Goal: Task Accomplishment & Management: Manage account settings

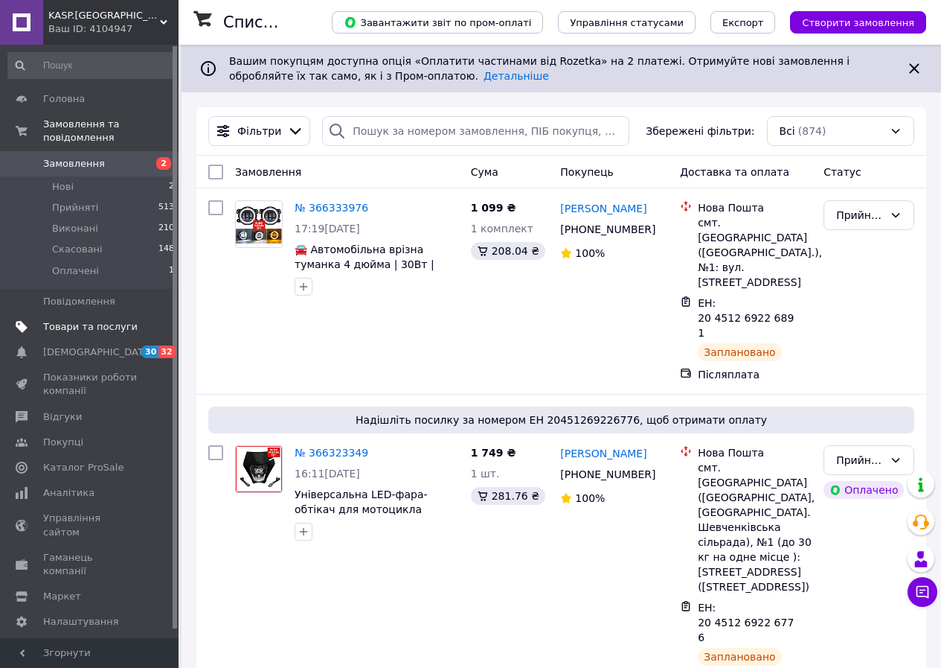
click at [84, 320] on link "Товари та послуги" at bounding box center [91, 326] width 183 height 25
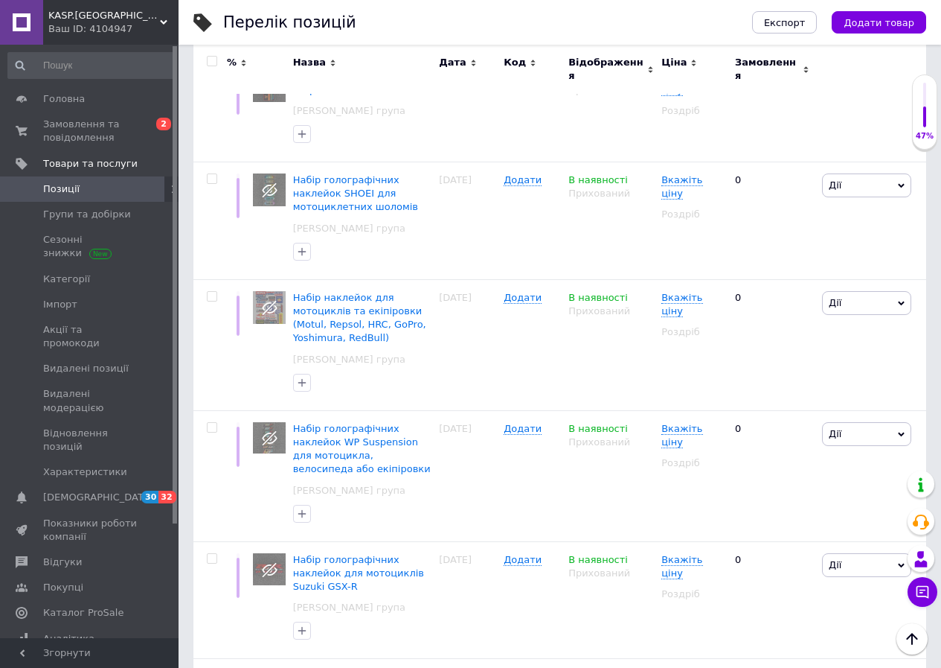
scroll to position [12565, 0]
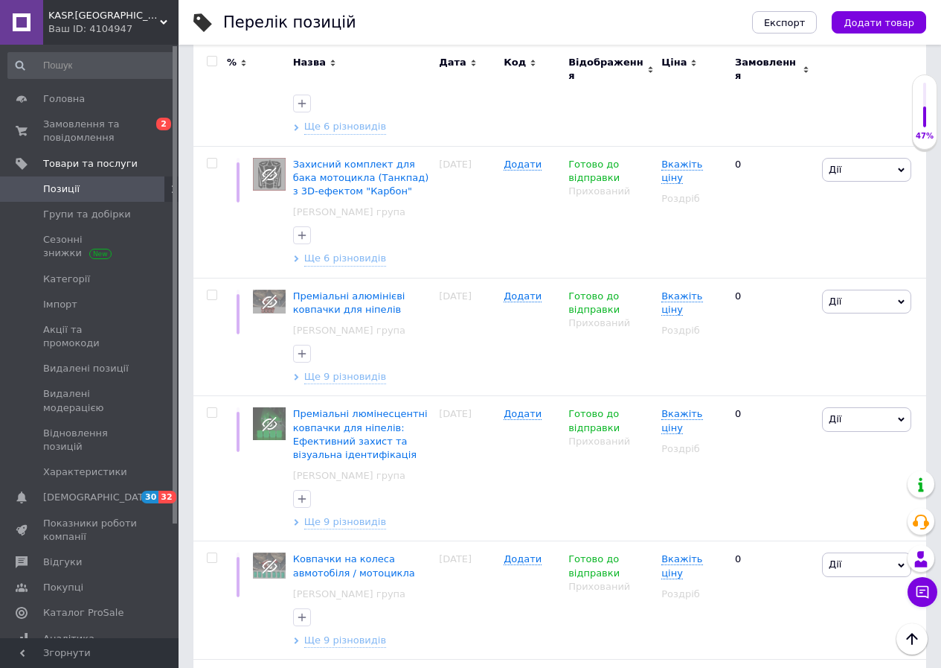
scroll to position [6787, 0]
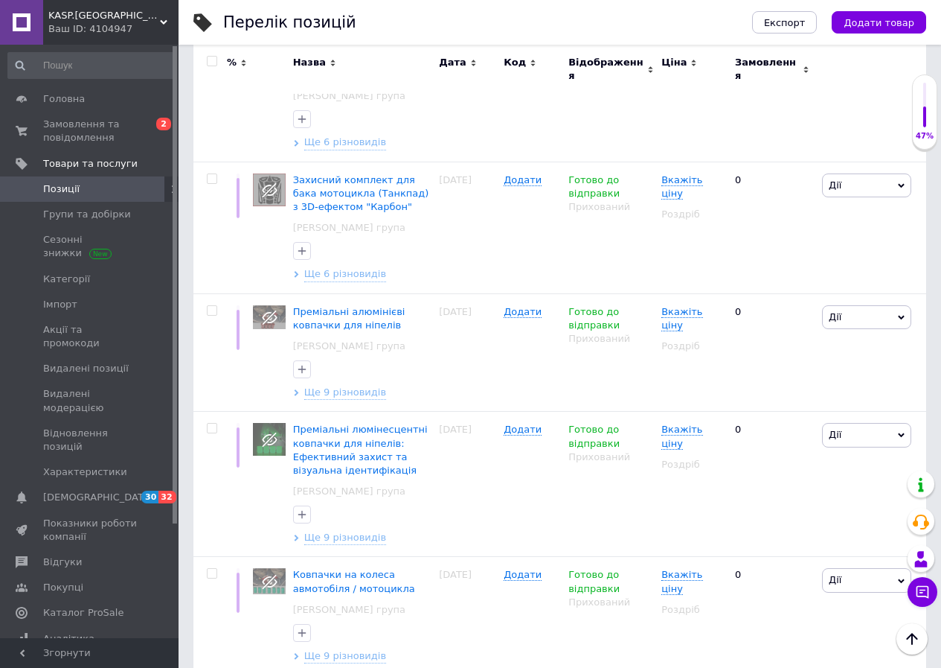
click at [941, 346] on div "Перелік позицій Експорт Додати товар Додано 471 / 1000 товарів 1569 / 5000 різн…" at bounding box center [560, 191] width 763 height 13957
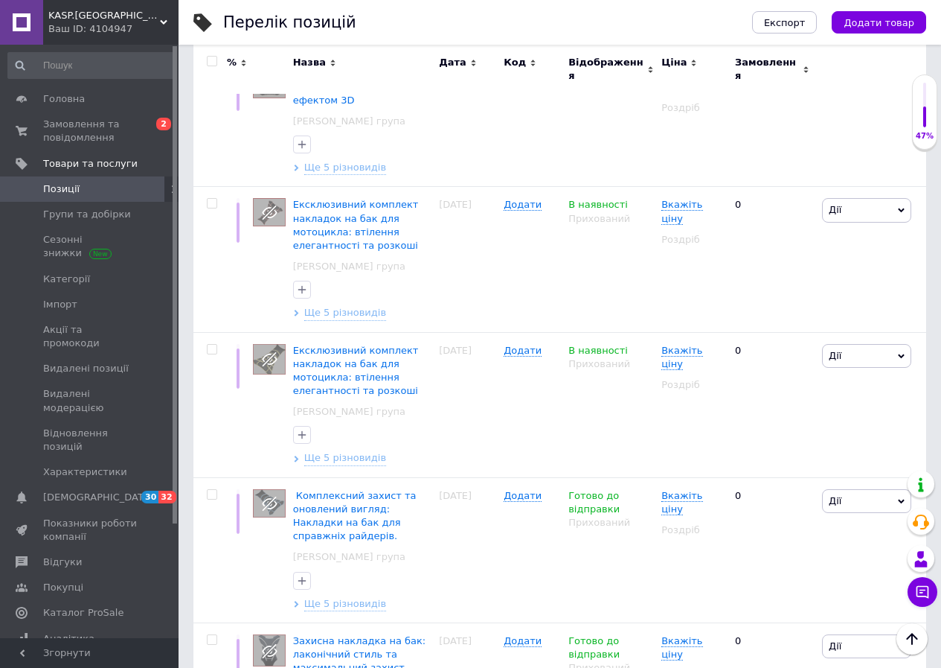
scroll to position [12672, 0]
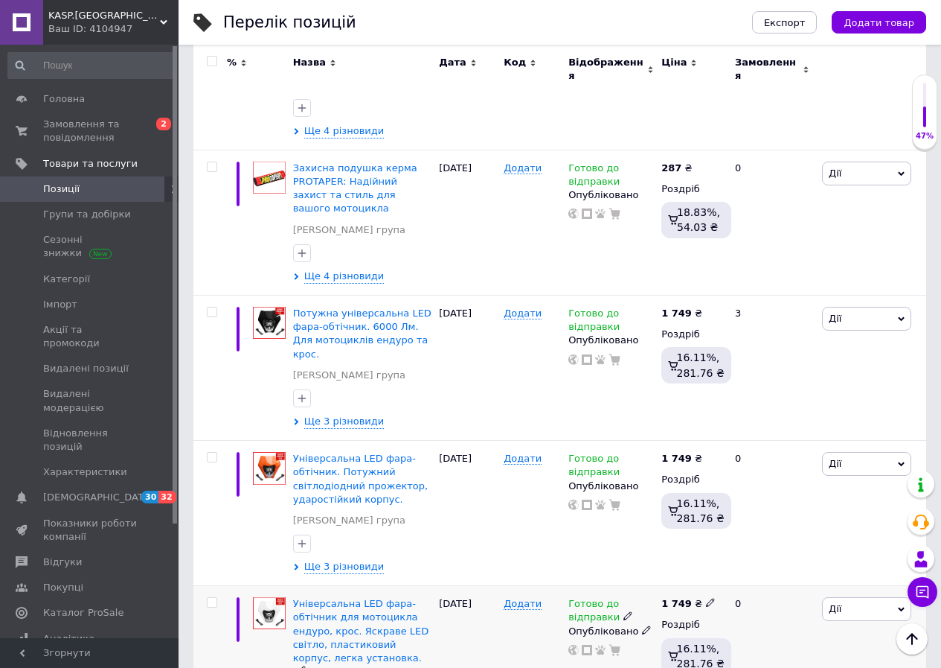
scroll to position [5320, 0]
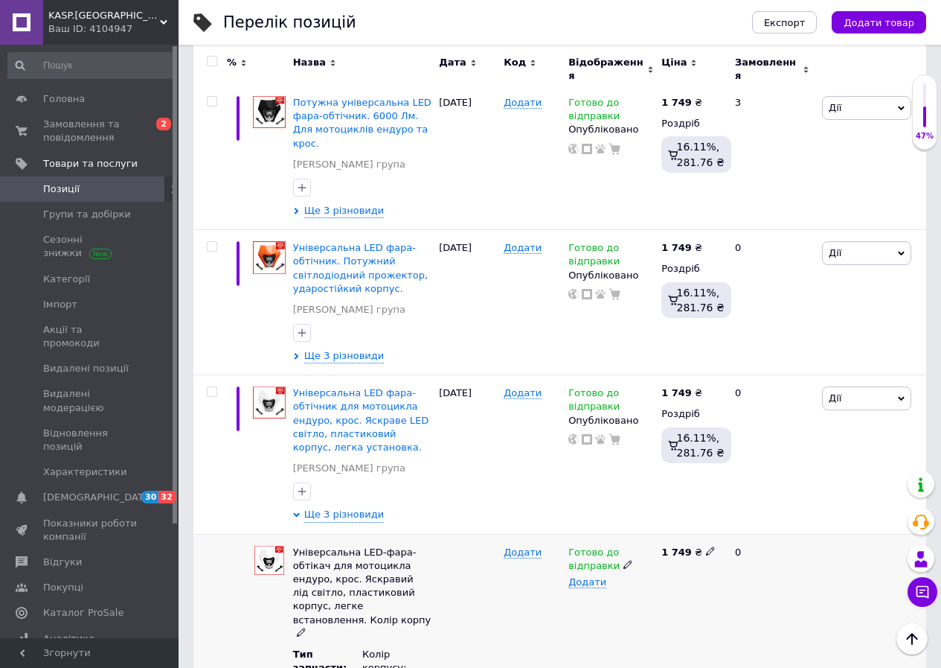
scroll to position [5543, 0]
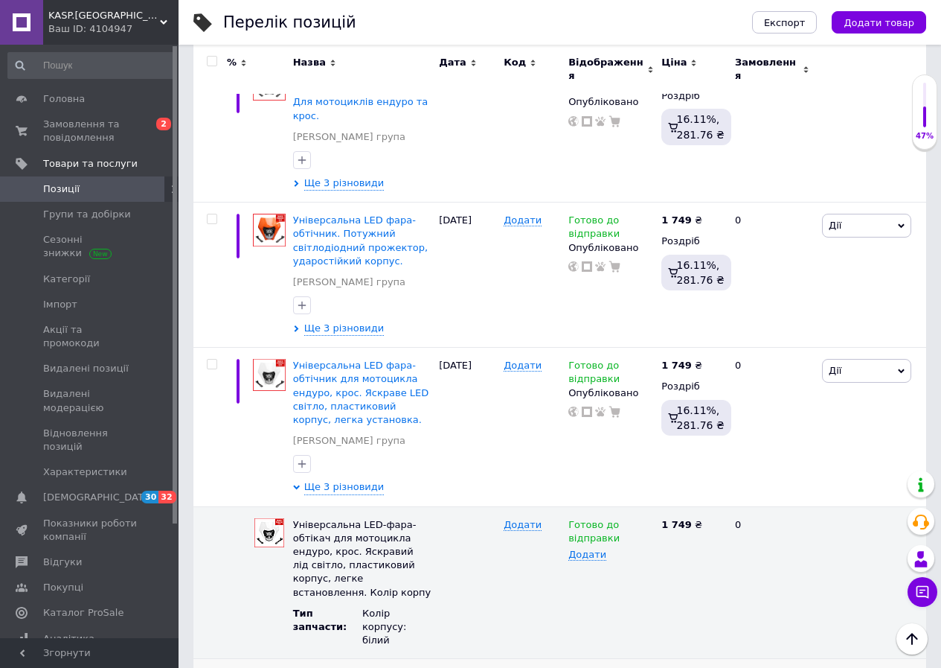
drag, startPoint x: 590, startPoint y: 480, endPoint x: 609, endPoint y: 475, distance: 19.3
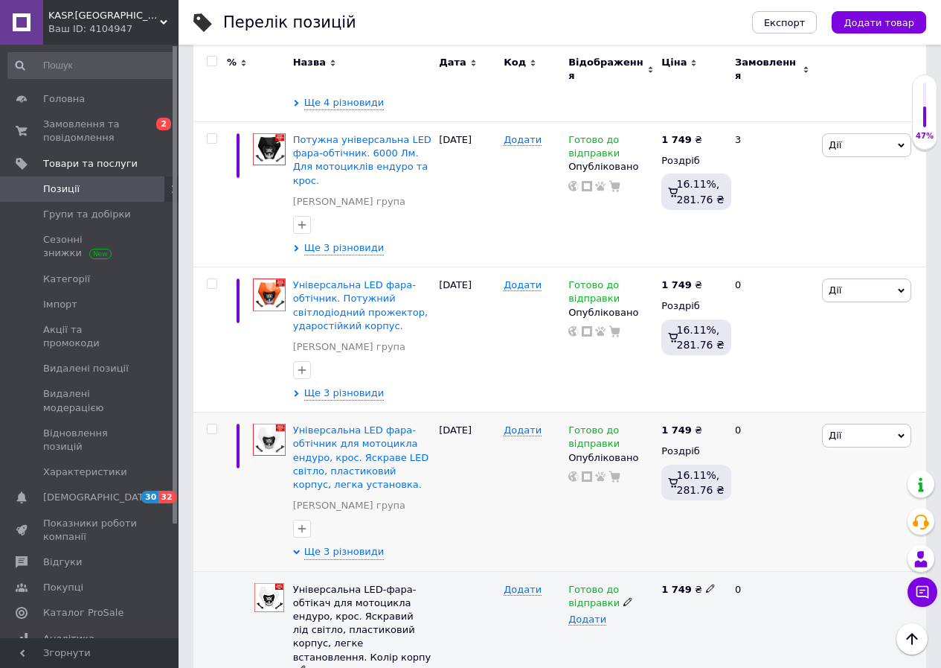
scroll to position [5469, 0]
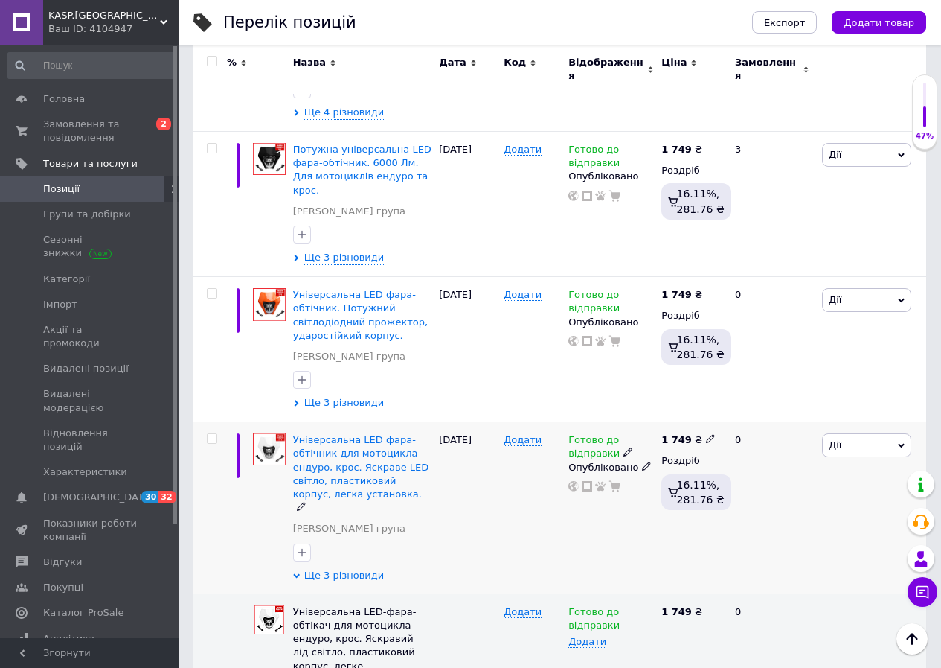
click at [330, 569] on span "Ще 3 різновиди" at bounding box center [344, 575] width 80 height 13
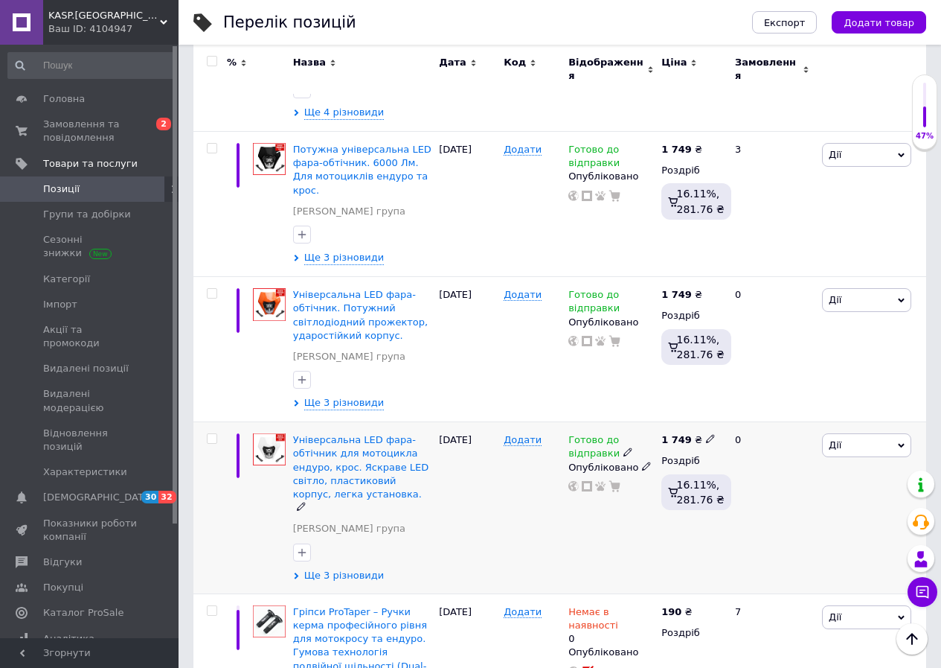
click at [346, 569] on span "Ще 3 різновиди" at bounding box center [344, 575] width 80 height 13
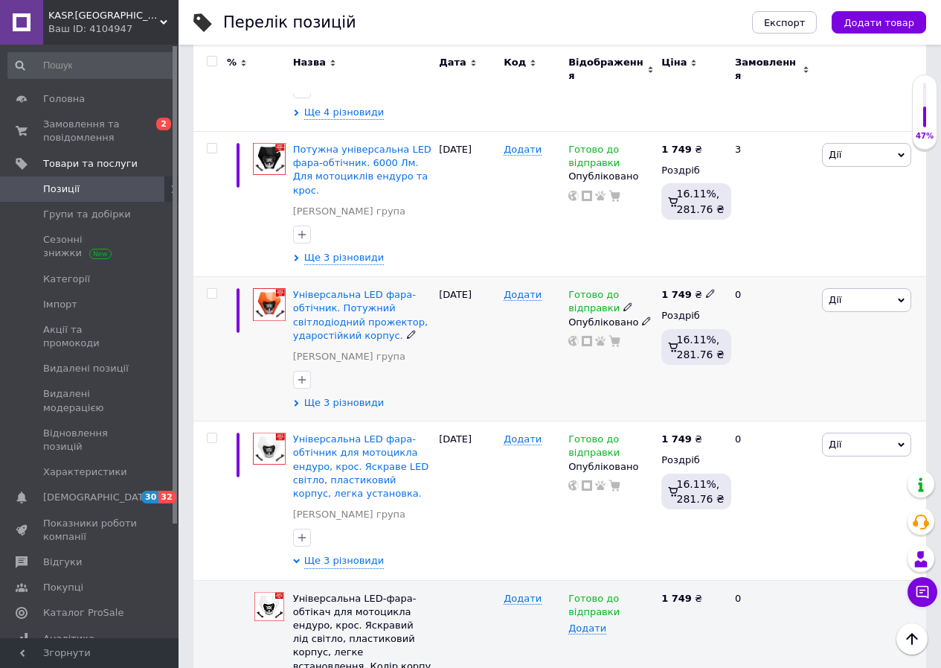
click at [323, 396] on span "Ще 3 різновиди" at bounding box center [344, 402] width 80 height 13
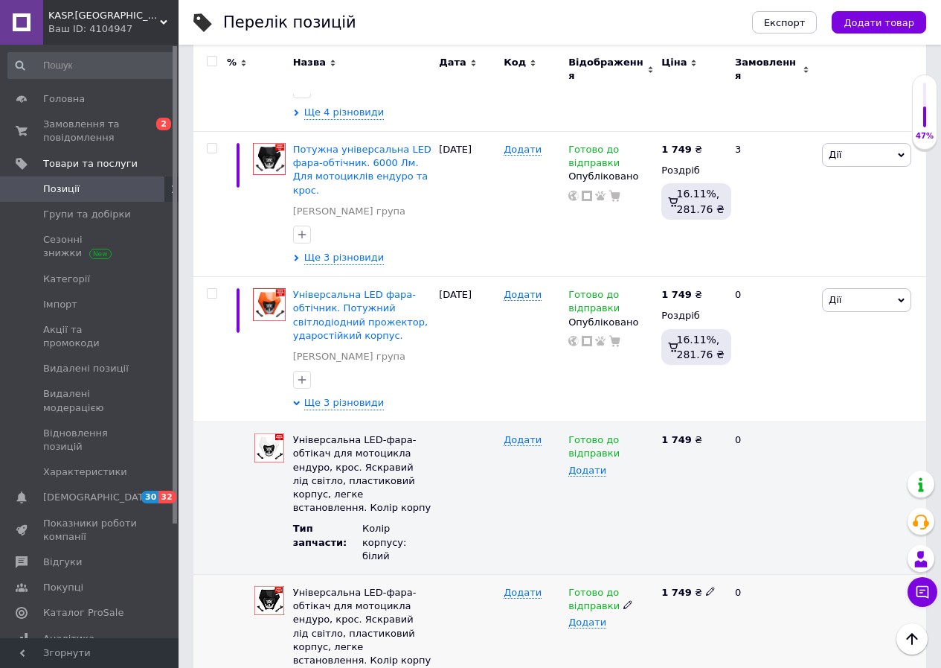
click at [624, 600] on icon at bounding box center [628, 604] width 9 height 9
click at [586, 645] on li "Немає в наявності" at bounding box center [608, 662] width 91 height 34
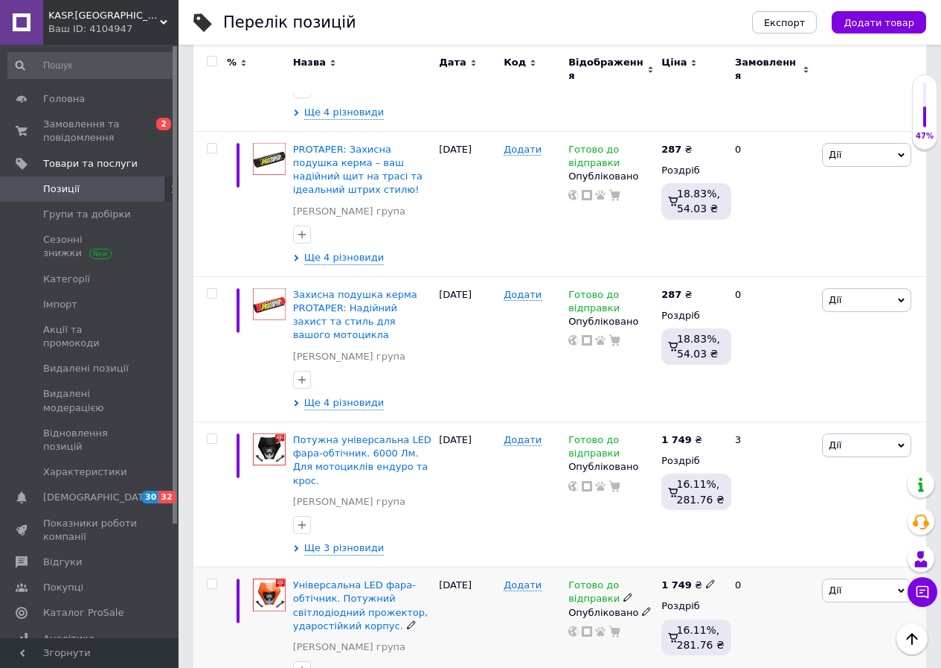
scroll to position [5171, 0]
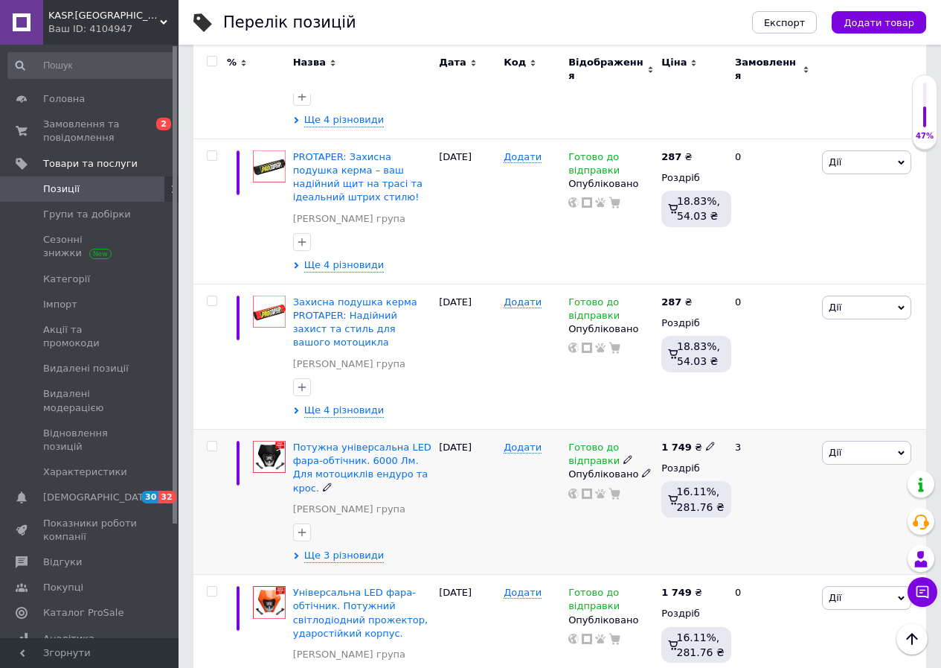
click at [624, 455] on icon at bounding box center [628, 459] width 9 height 9
click at [696, 489] on li "Немає в наявності" at bounding box center [738, 499] width 141 height 21
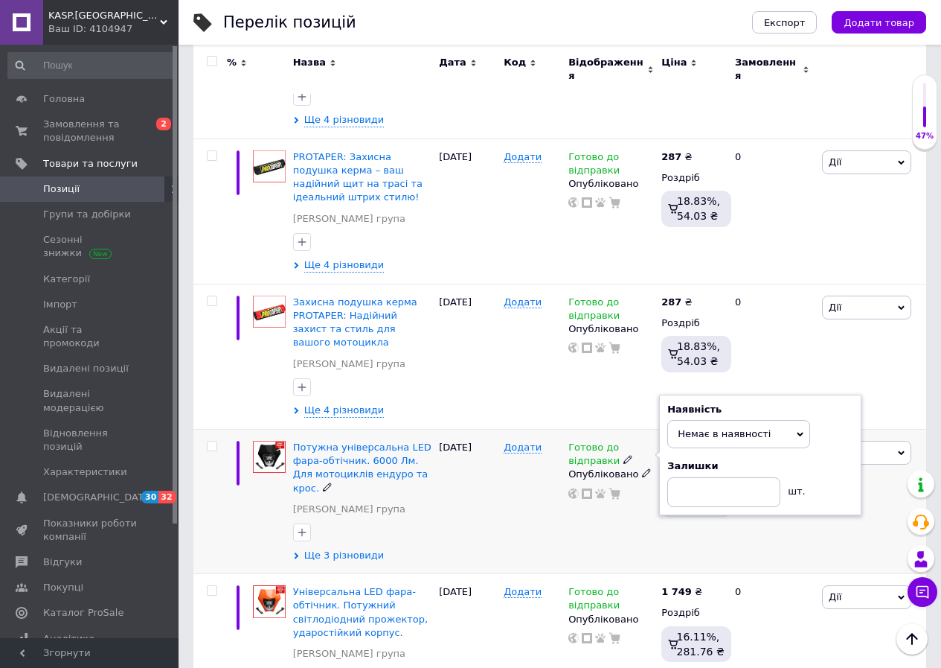
click at [333, 548] on span "Ще 3 різновиди" at bounding box center [344, 554] width 80 height 13
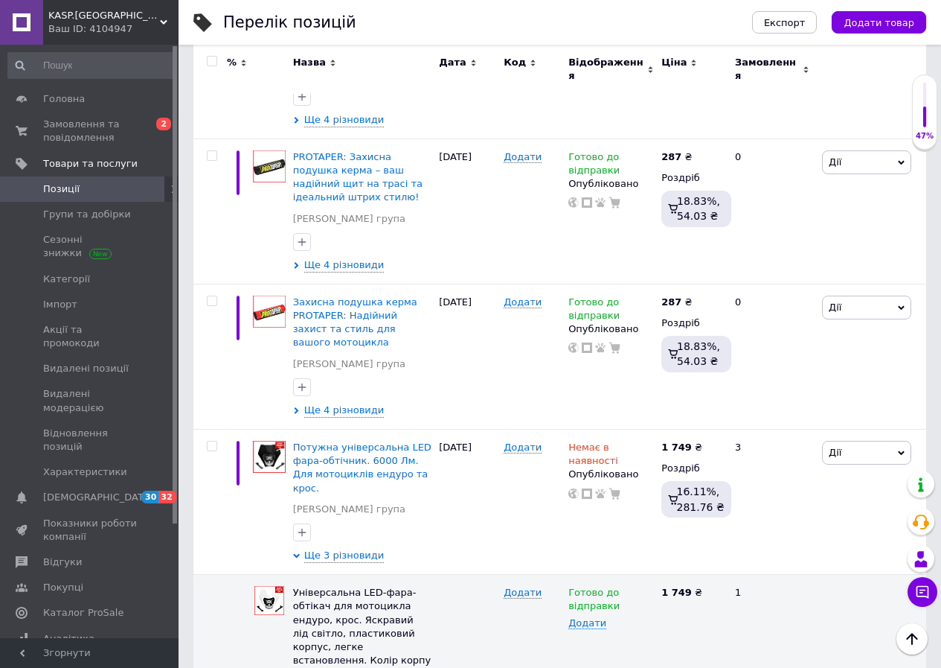
click at [860, 441] on span "Дії" at bounding box center [866, 453] width 89 height 24
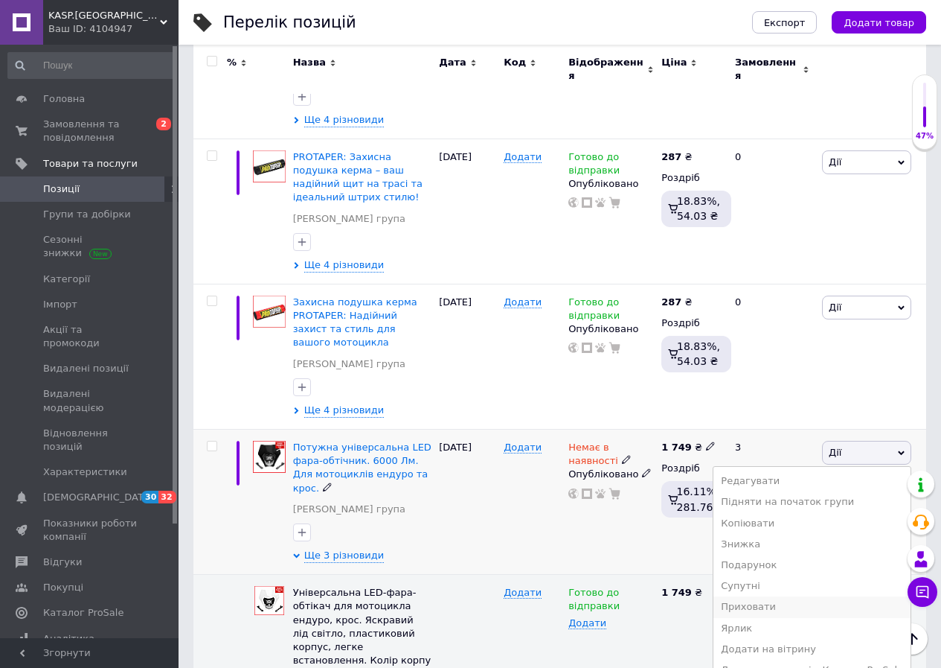
click at [782, 596] on li "Приховати" at bounding box center [812, 606] width 197 height 21
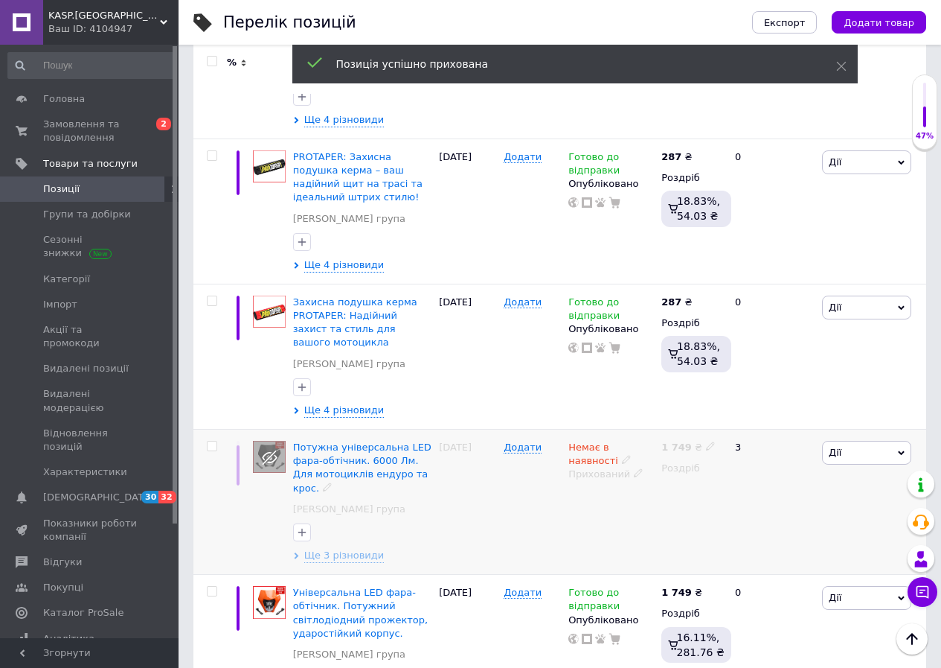
click at [850, 441] on span "Дії" at bounding box center [866, 453] width 89 height 24
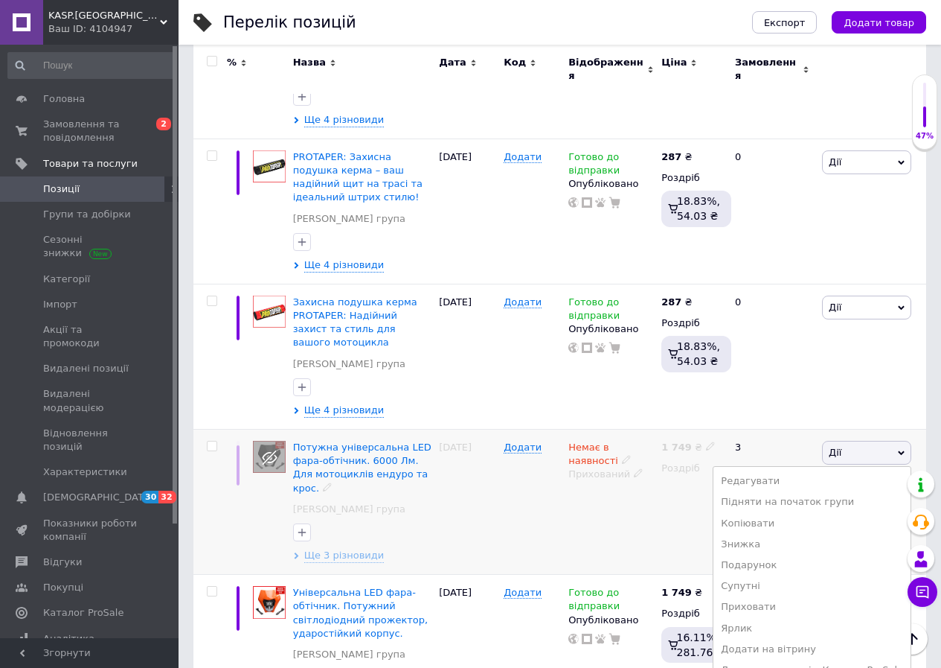
click at [853, 441] on span "Дії" at bounding box center [866, 453] width 89 height 24
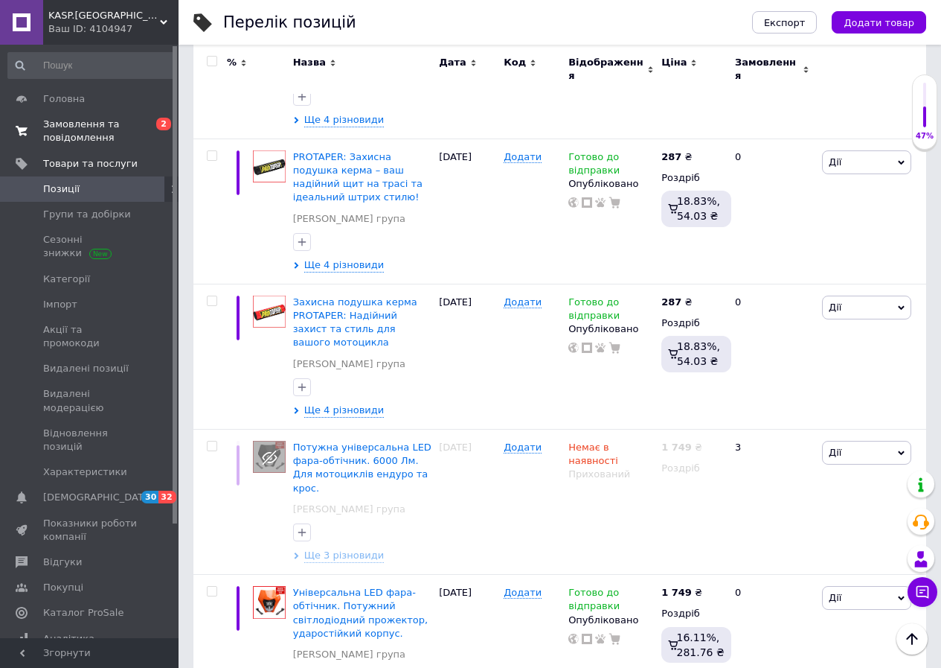
click at [45, 127] on span "Замовлення та повідомлення" at bounding box center [90, 131] width 95 height 27
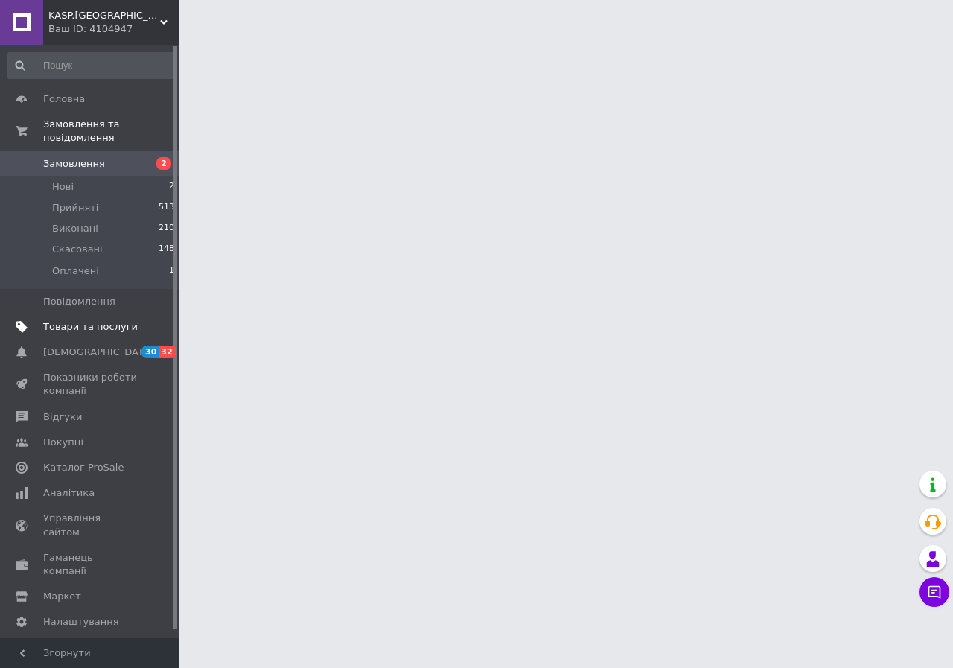
click at [63, 320] on span "Товари та послуги" at bounding box center [90, 326] width 95 height 13
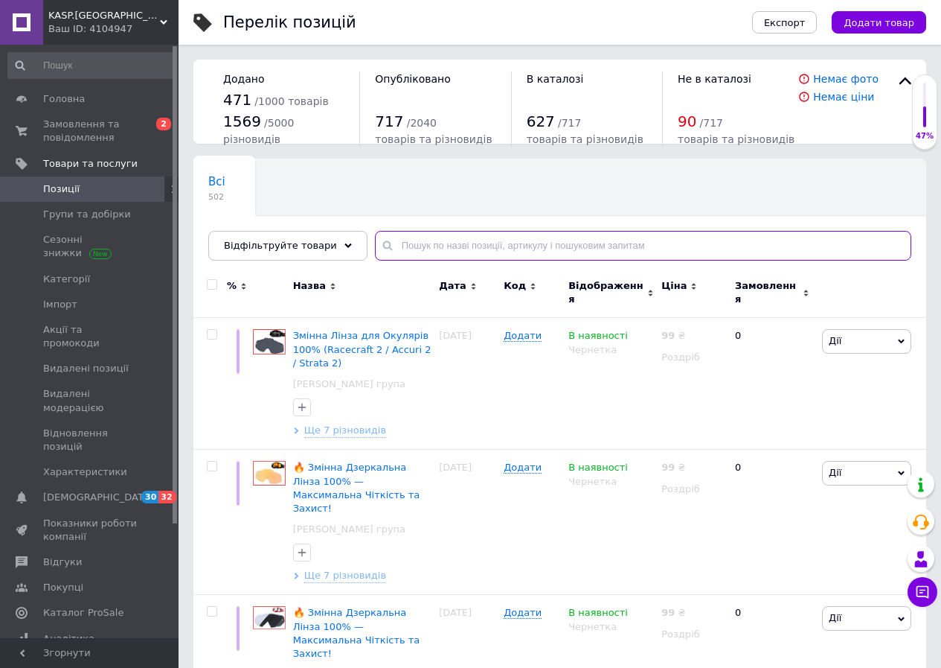
click at [441, 247] on input "text" at bounding box center [643, 246] width 537 height 30
type input "30"
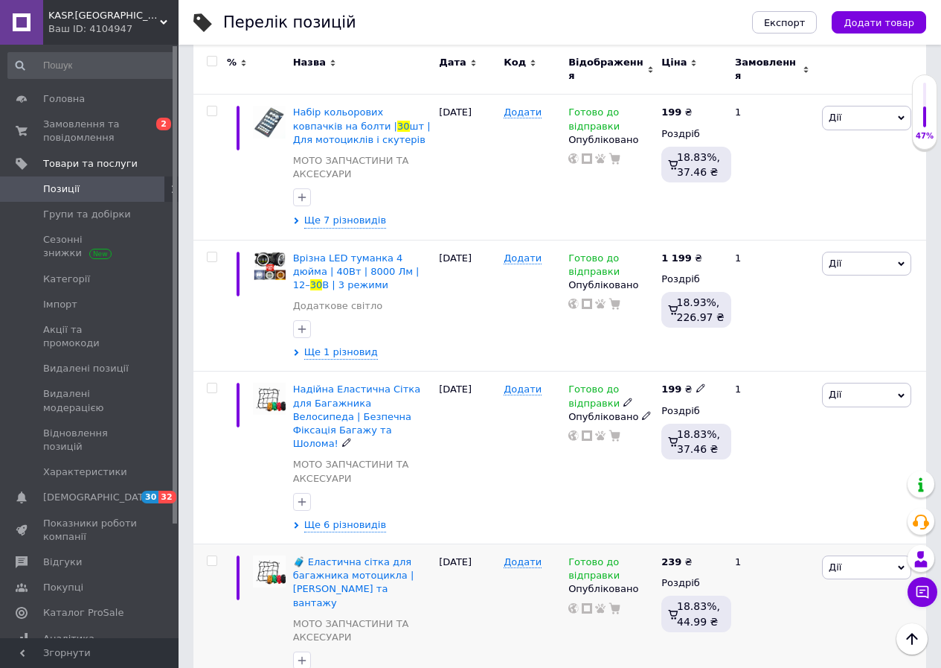
scroll to position [521, 0]
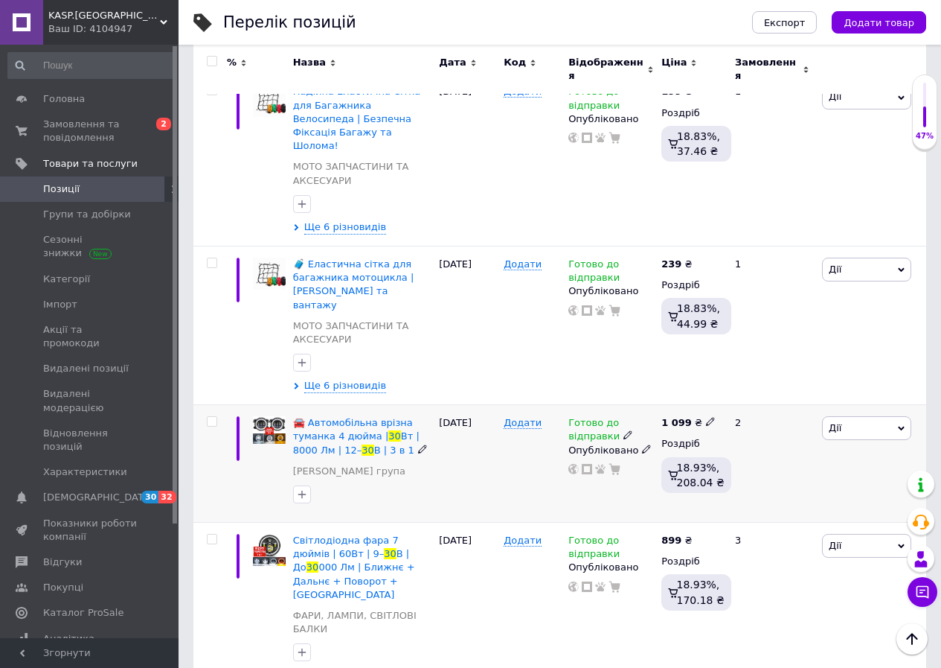
click at [624, 430] on icon at bounding box center [628, 434] width 9 height 9
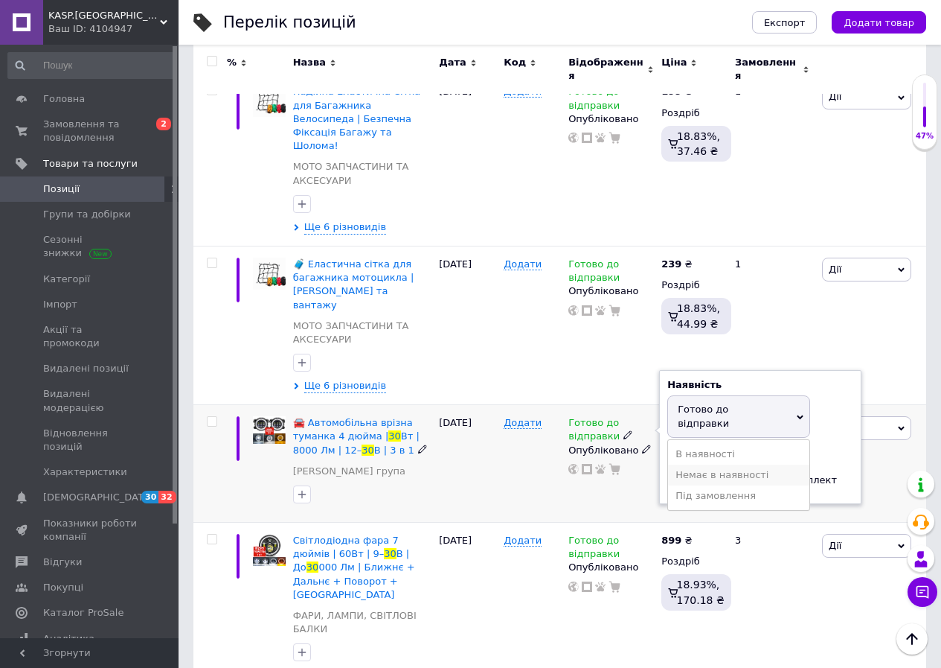
click at [702, 464] on li "Немає в наявності" at bounding box center [738, 474] width 141 height 21
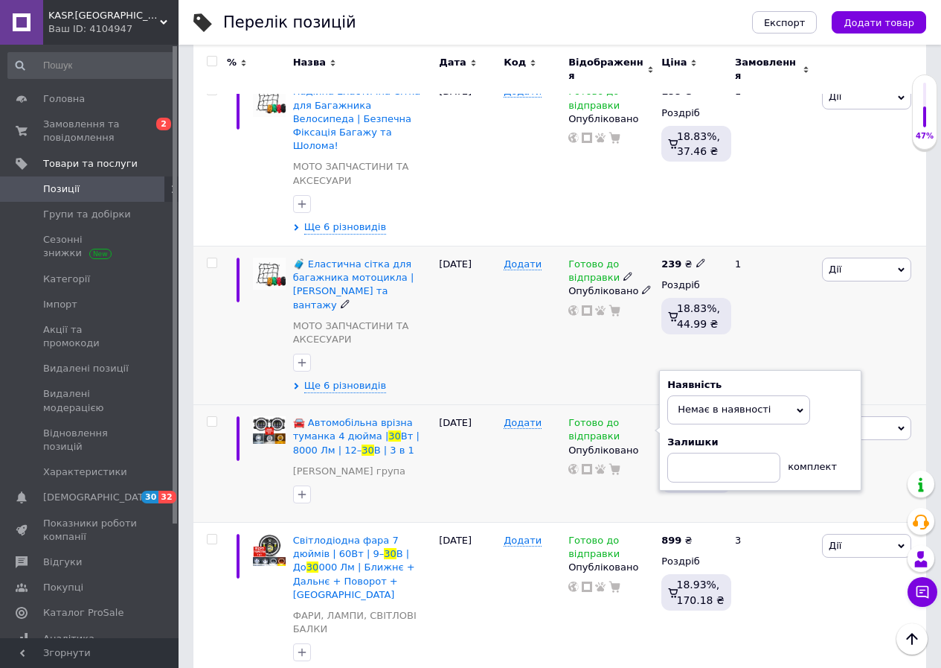
click at [900, 333] on div "[PERSON_NAME] Підняти на початок групи Копіювати Знижка Подарунок Супутні Прихо…" at bounding box center [873, 325] width 108 height 159
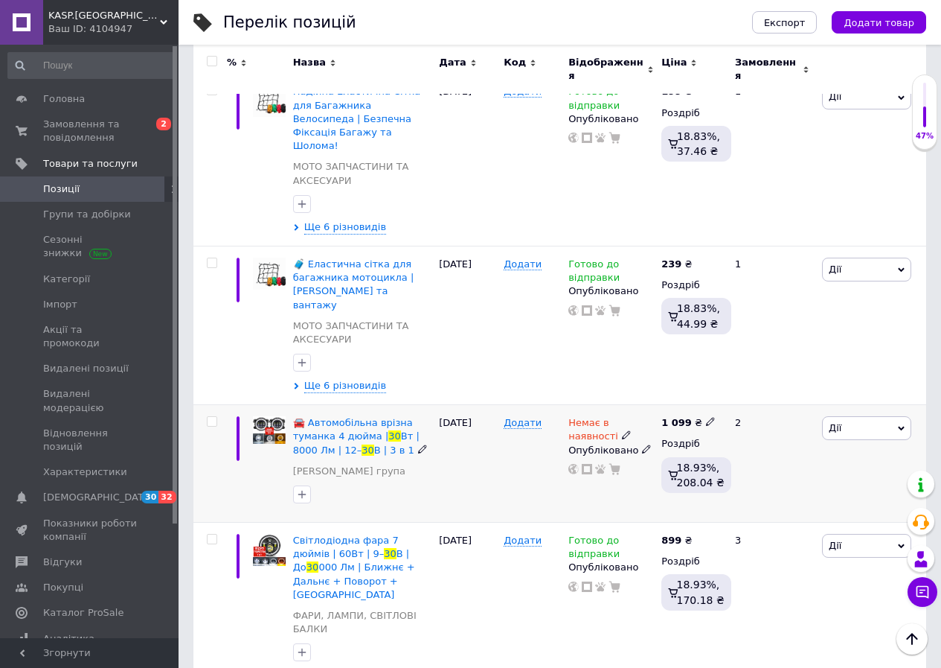
click at [893, 416] on span "Дії" at bounding box center [866, 428] width 89 height 24
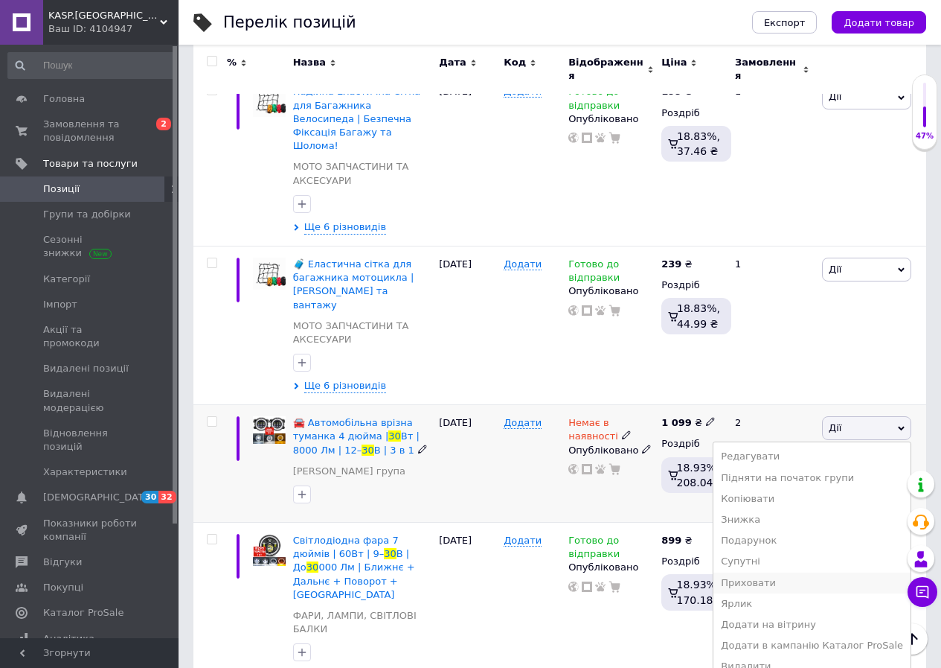
click at [798, 572] on li "Приховати" at bounding box center [812, 582] width 197 height 21
click at [798, 557] on div "3" at bounding box center [772, 601] width 92 height 158
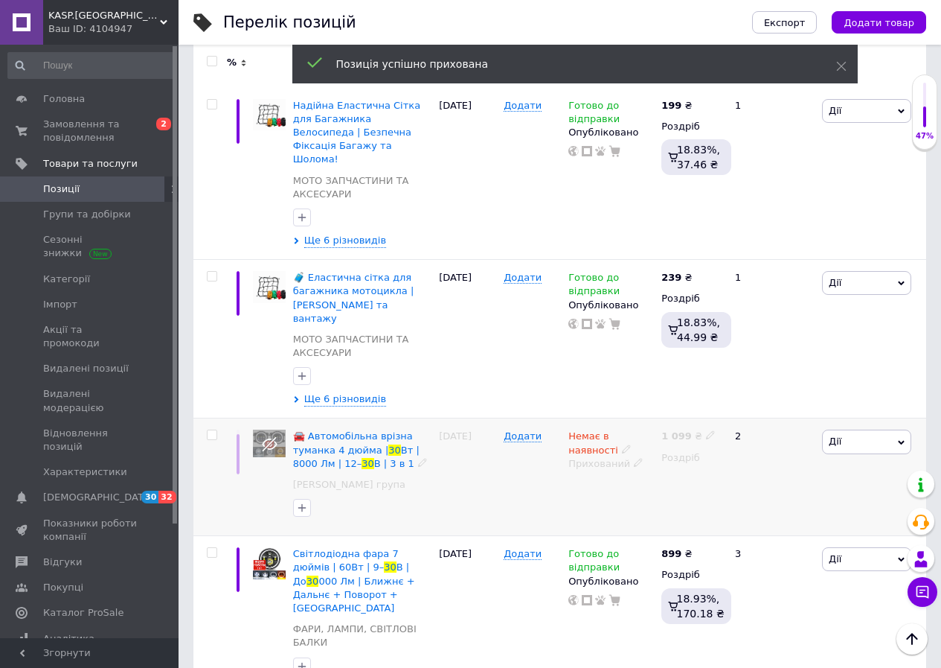
scroll to position [534, 0]
